Goal: Task Accomplishment & Management: Manage account settings

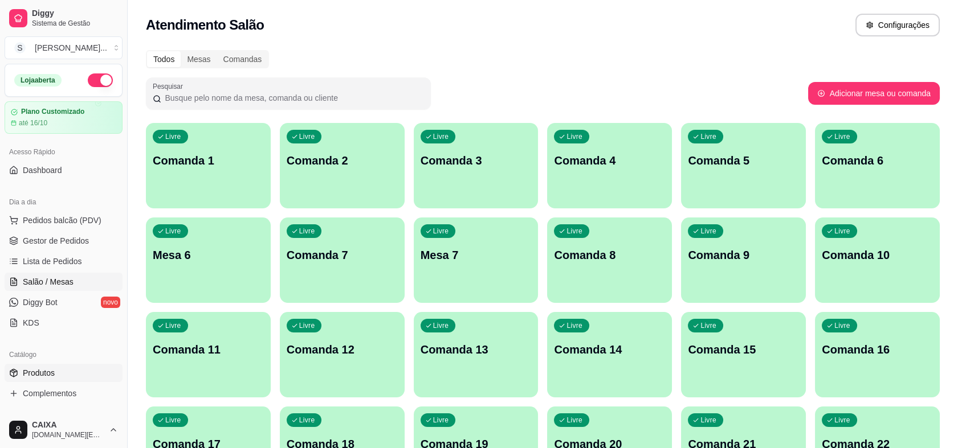
click at [64, 371] on link "Produtos" at bounding box center [64, 373] width 118 height 18
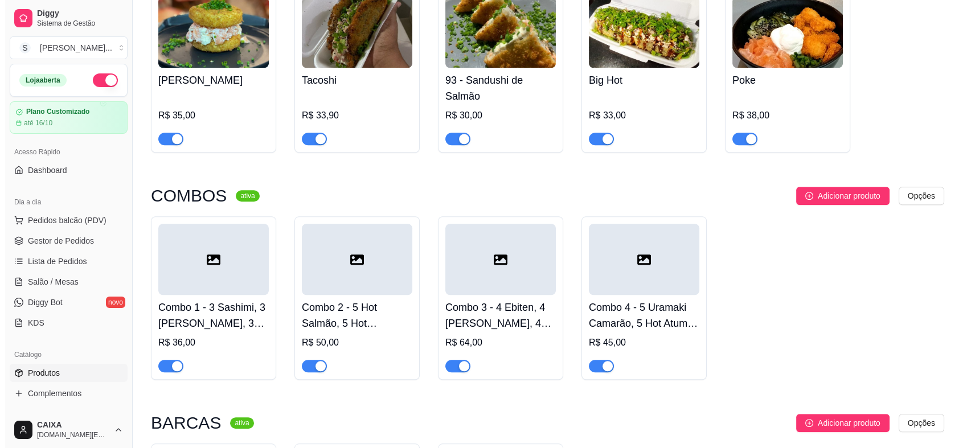
scroll to position [2025, 0]
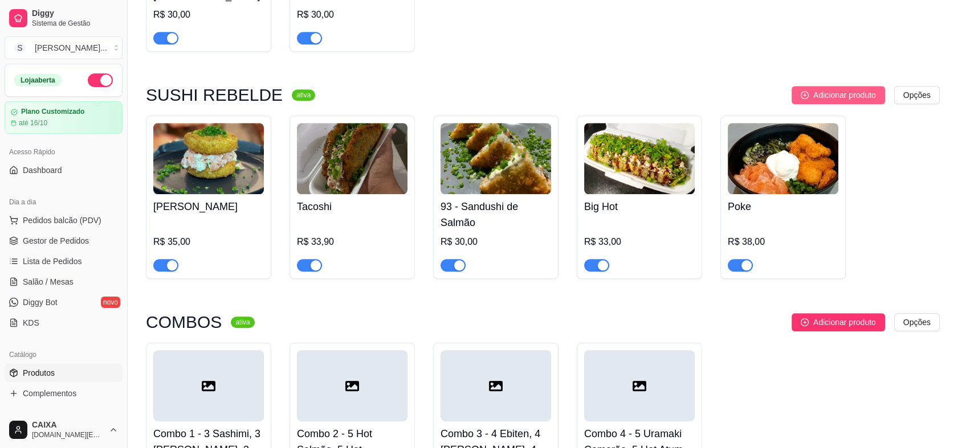
click at [852, 89] on span "Adicionar produto" at bounding box center [844, 95] width 63 height 13
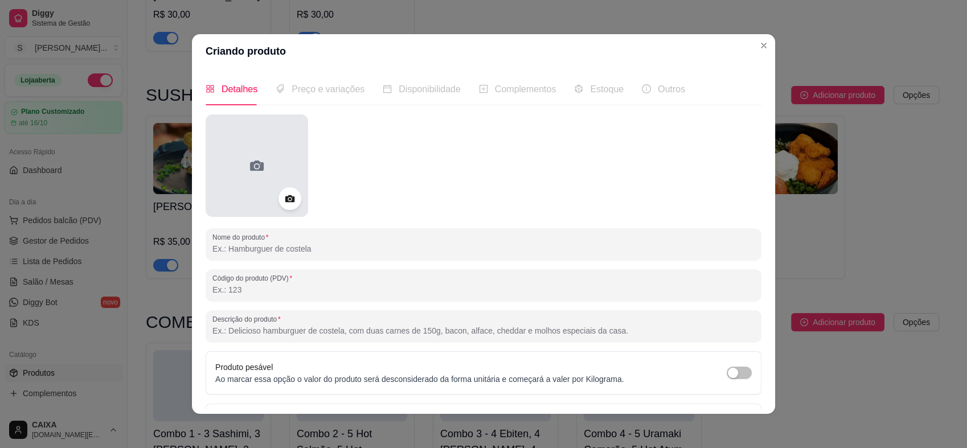
click at [257, 169] on icon at bounding box center [257, 166] width 14 height 10
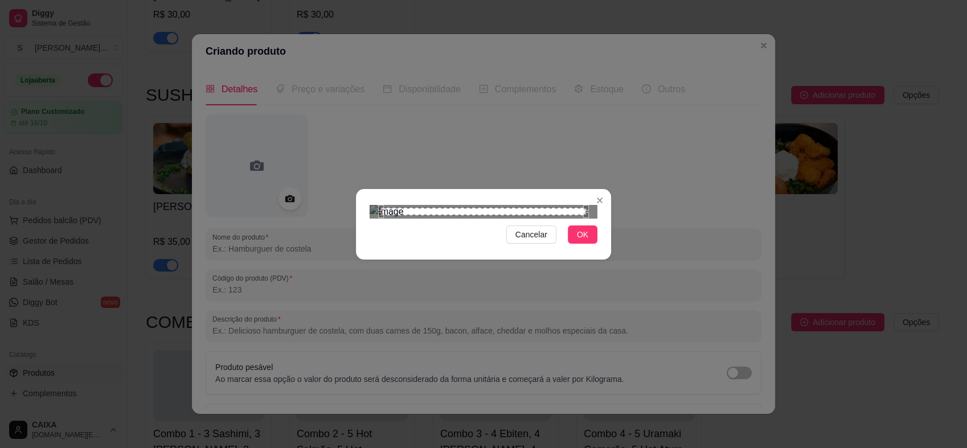
click at [472, 215] on div "Use the arrow keys to move the crop selection area" at bounding box center [483, 211] width 205 height 7
click at [583, 244] on button "OK" at bounding box center [583, 235] width 30 height 18
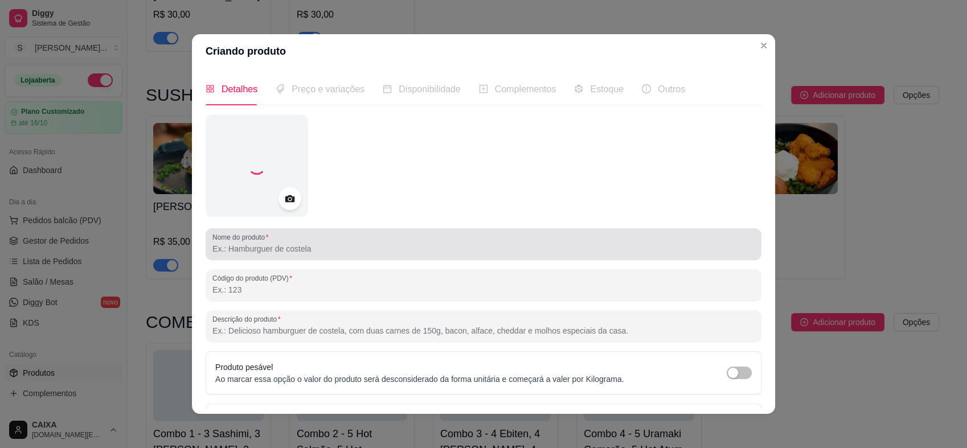
click at [348, 255] on div at bounding box center [483, 244] width 542 height 23
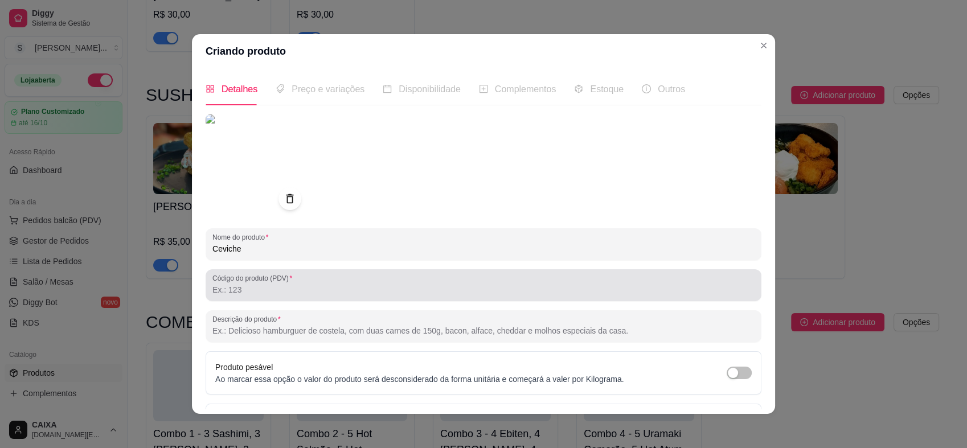
type input "Ceviche"
click at [271, 288] on input "Código do produto (PDV)" at bounding box center [483, 289] width 542 height 11
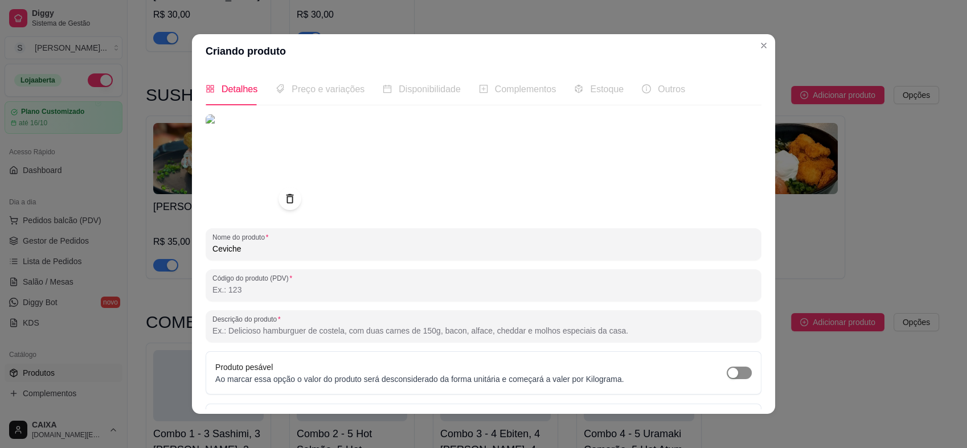
scroll to position [79, 0]
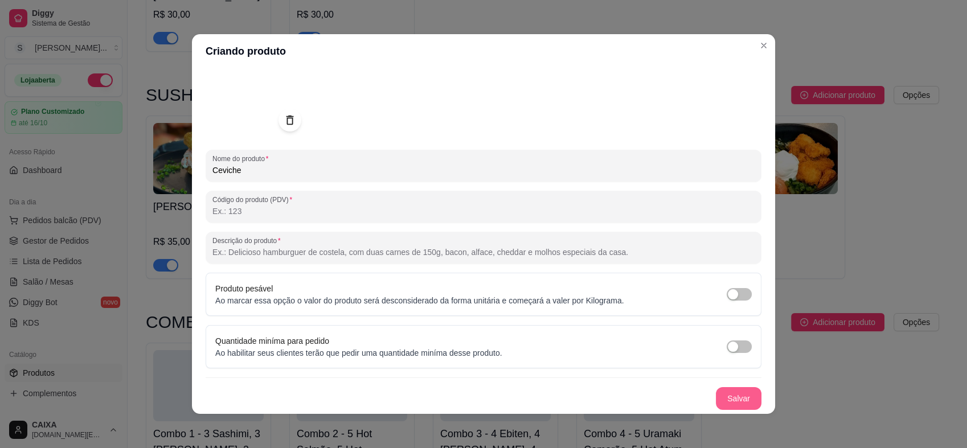
click at [716, 404] on button "Salvar" at bounding box center [739, 398] width 46 height 23
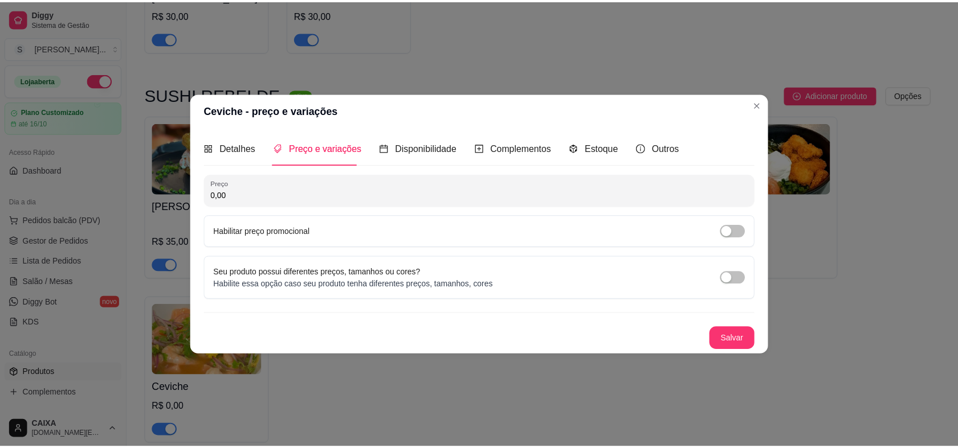
scroll to position [0, 0]
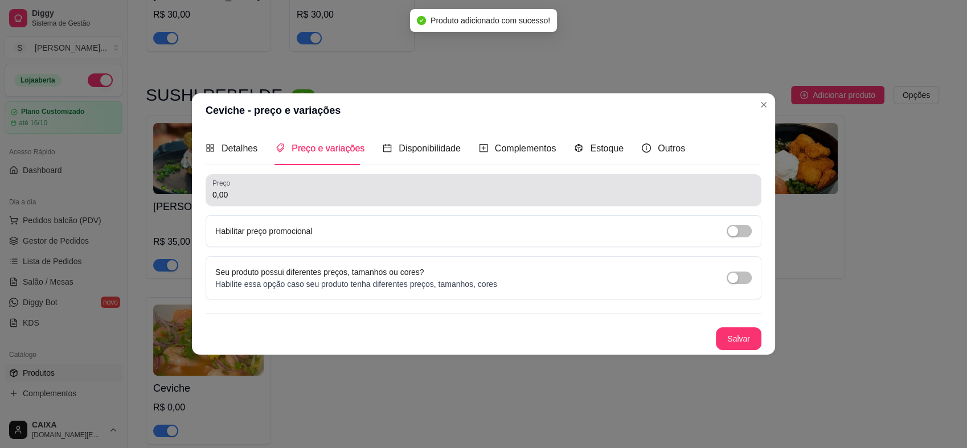
click at [372, 201] on div "Preço 0,00" at bounding box center [484, 190] width 556 height 32
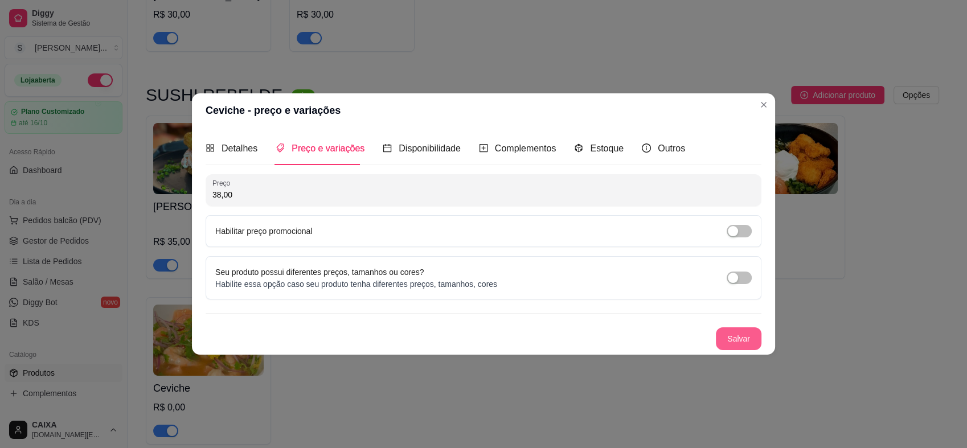
type input "38,00"
click at [745, 341] on button "Salvar" at bounding box center [739, 339] width 44 height 22
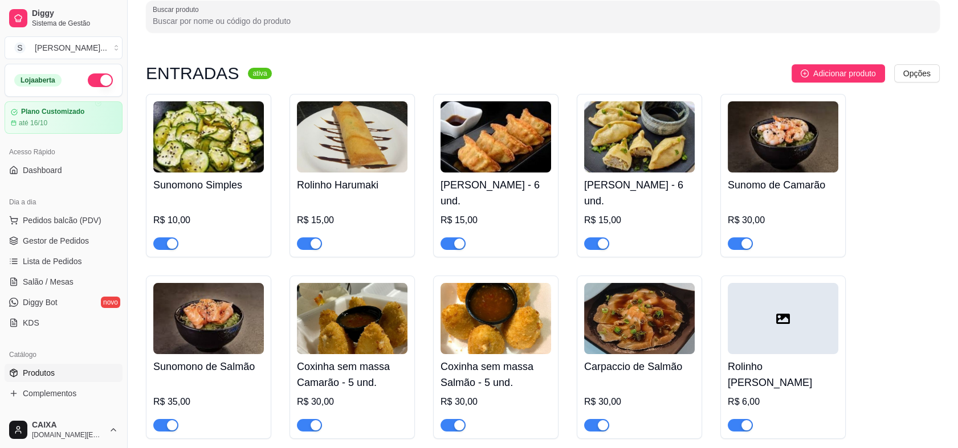
scroll to position [253, 0]
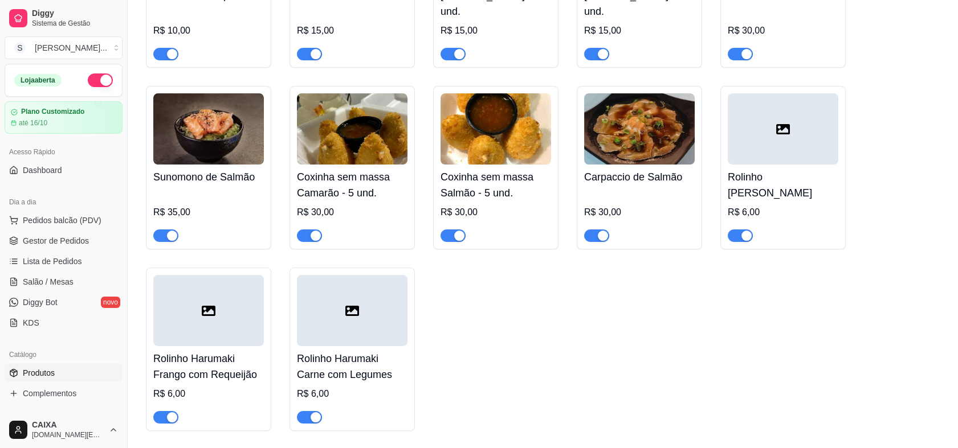
click at [745, 231] on div "button" at bounding box center [746, 236] width 10 height 10
click at [316, 412] on div "button" at bounding box center [315, 417] width 10 height 10
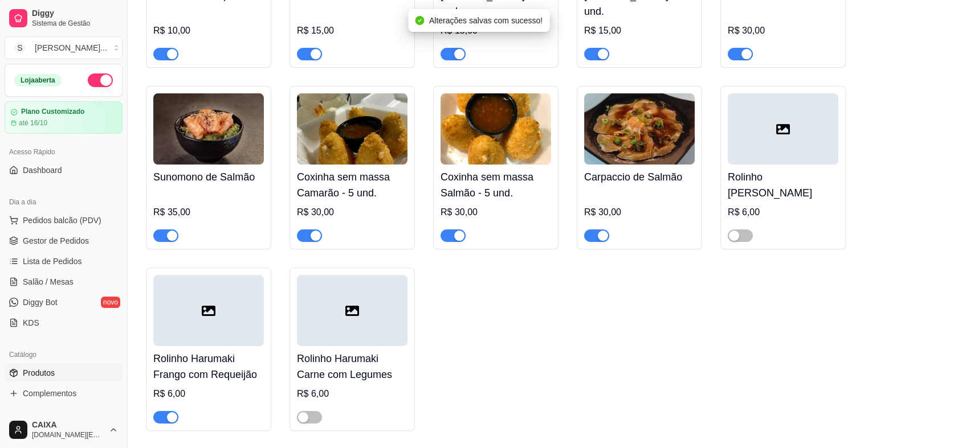
click at [167, 412] on div "button" at bounding box center [172, 417] width 10 height 10
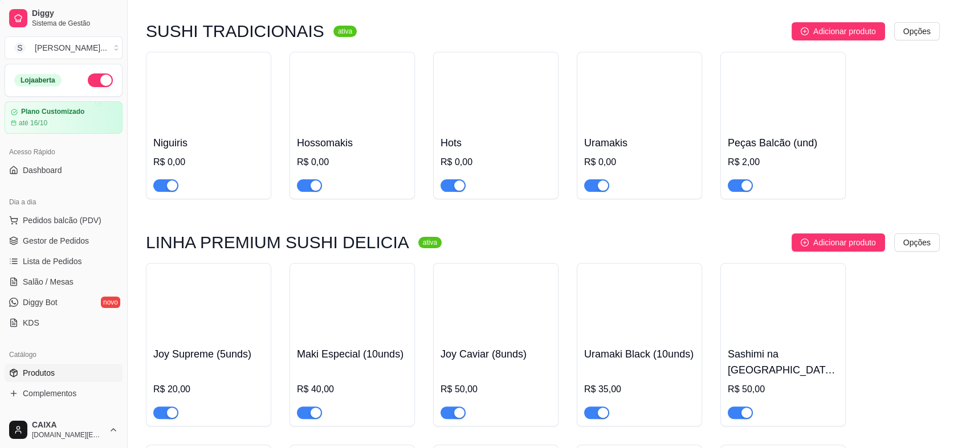
scroll to position [823, 0]
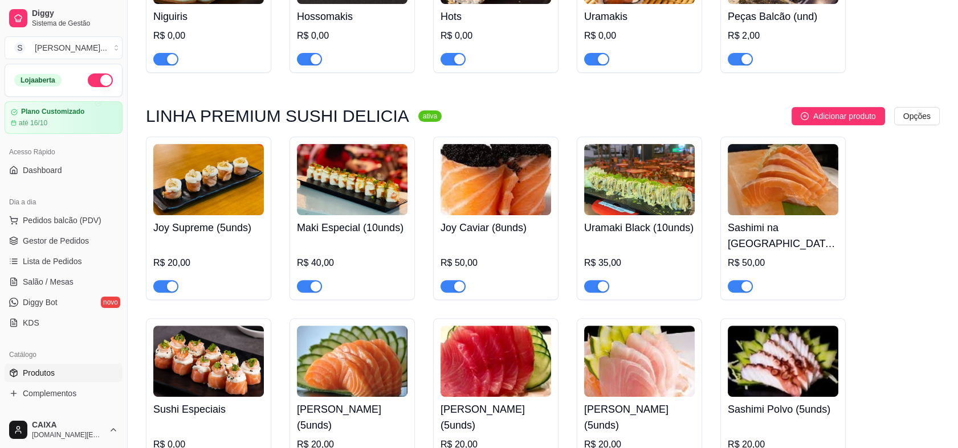
click at [788, 157] on img at bounding box center [782, 179] width 111 height 71
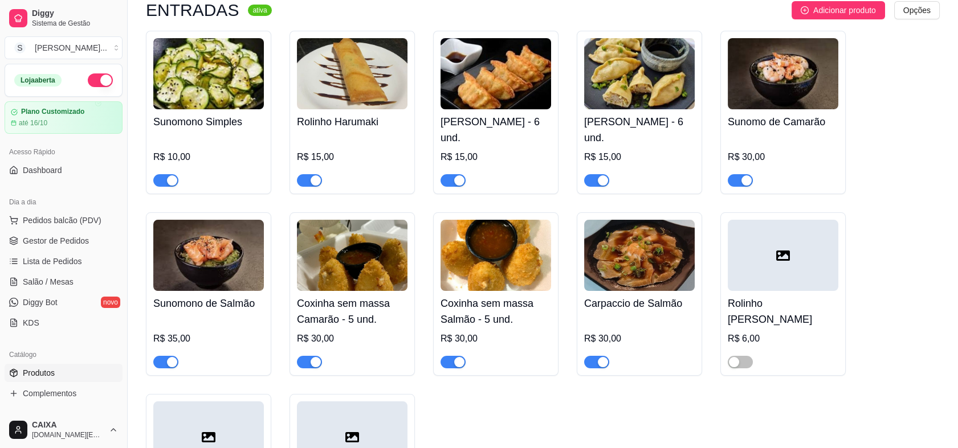
scroll to position [0, 0]
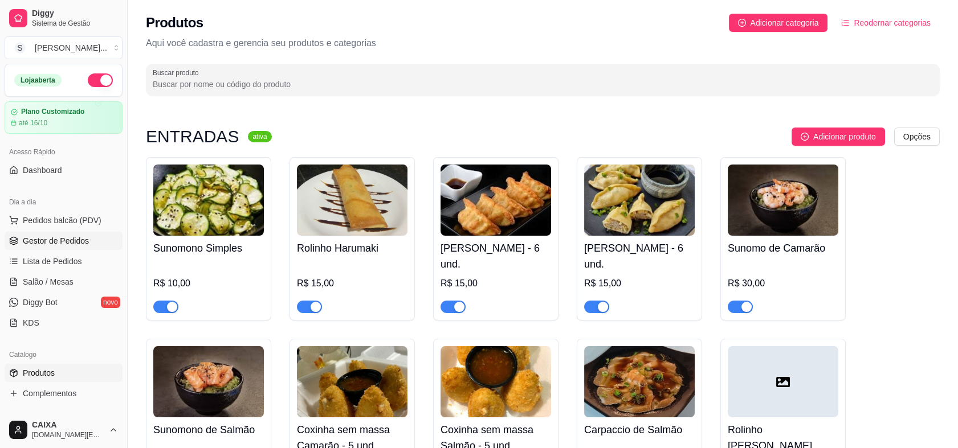
click at [90, 239] on link "Gestor de Pedidos" at bounding box center [64, 241] width 118 height 18
